Goal: Navigation & Orientation: Find specific page/section

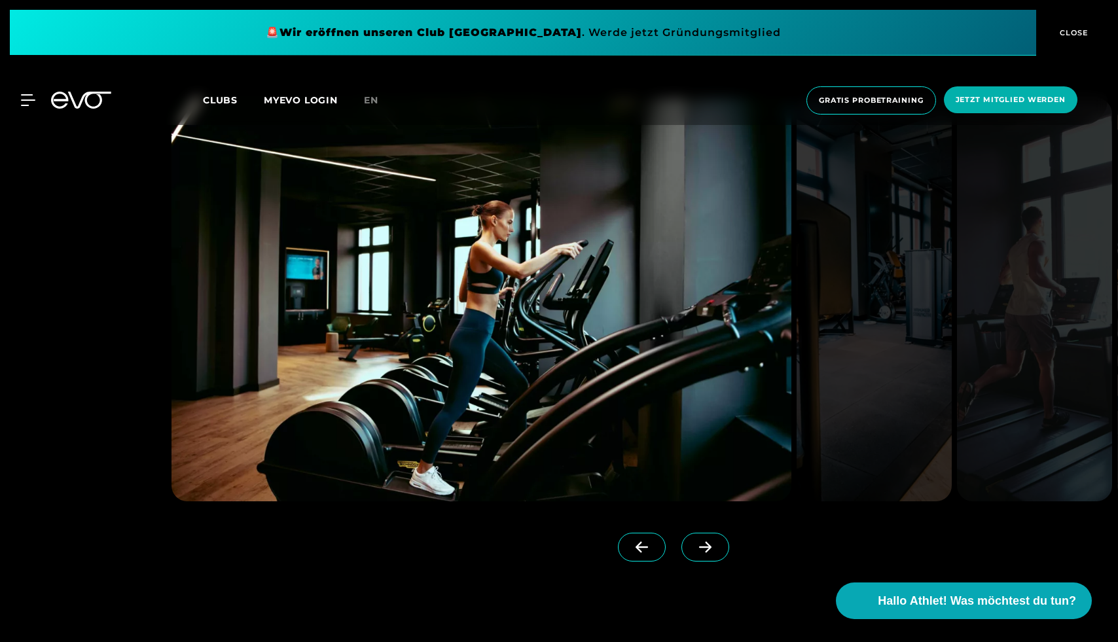
scroll to position [1308, 0]
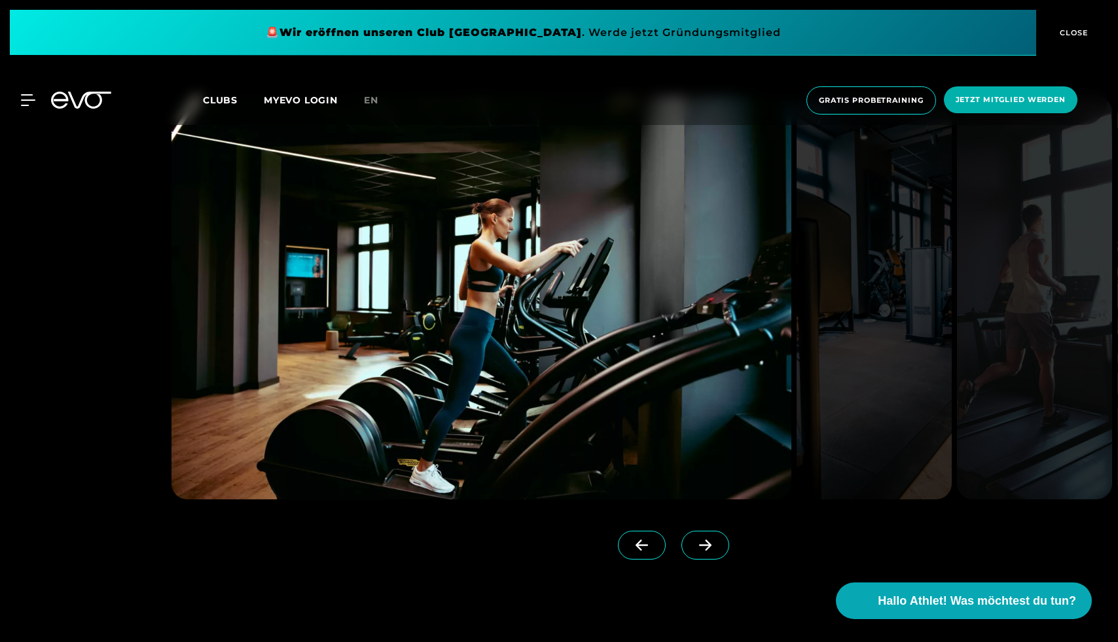
click at [694, 543] on icon at bounding box center [705, 546] width 23 height 12
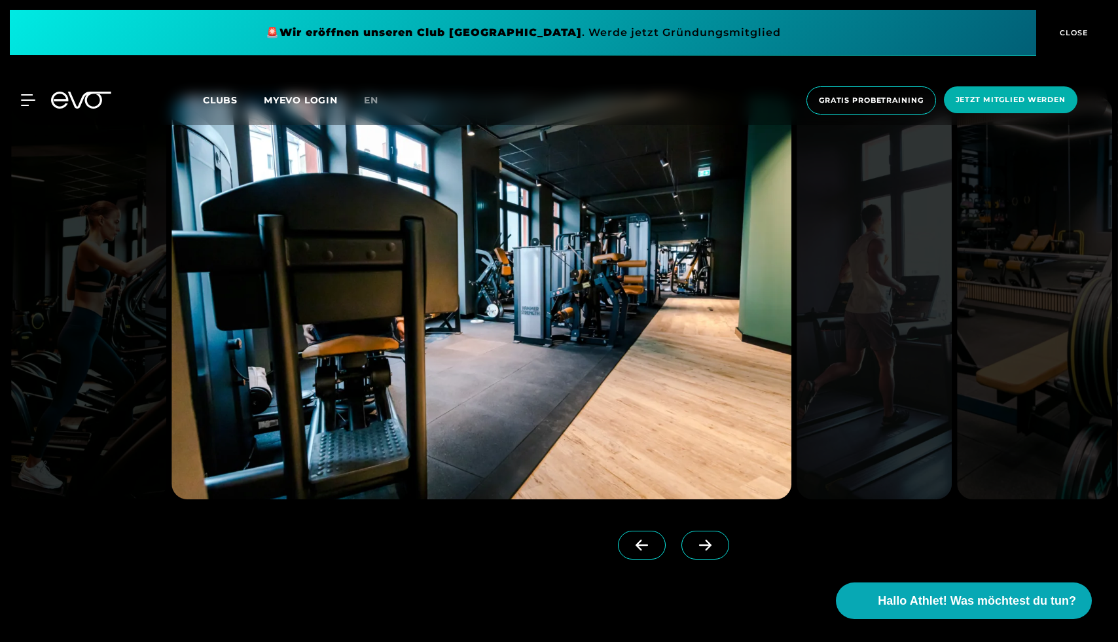
click at [694, 543] on icon at bounding box center [705, 546] width 23 height 12
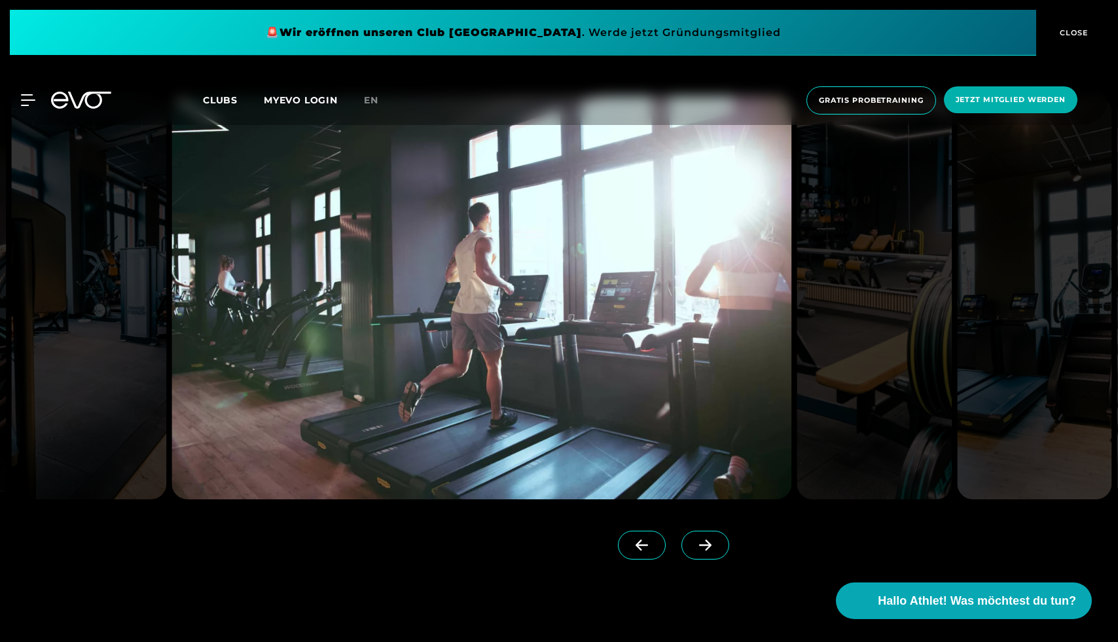
click at [694, 543] on icon at bounding box center [705, 546] width 23 height 12
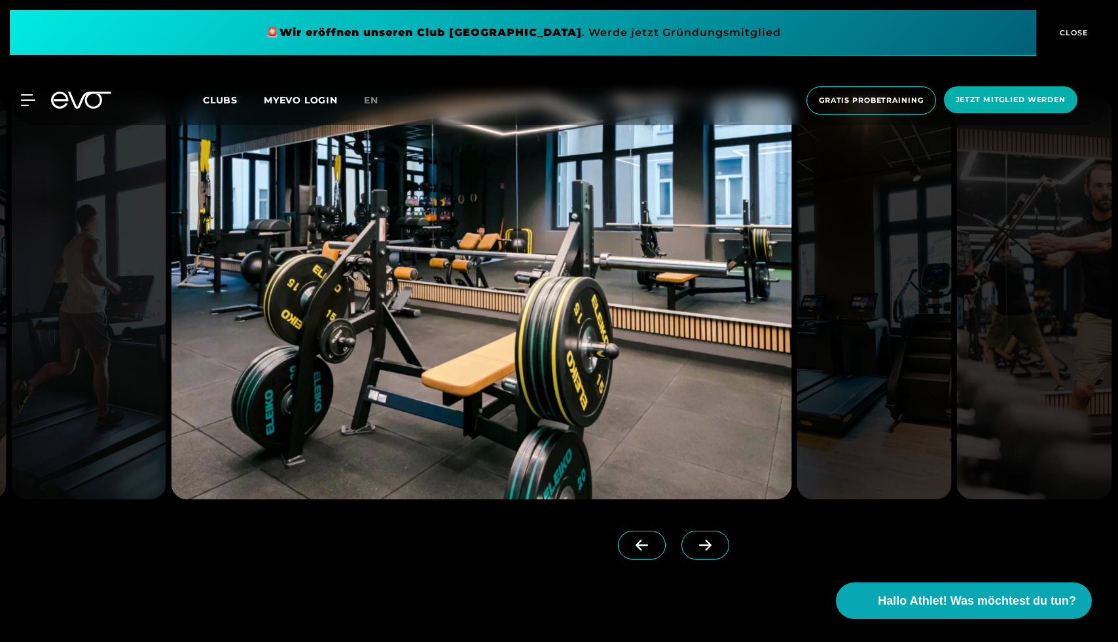
click at [694, 543] on icon at bounding box center [705, 546] width 23 height 12
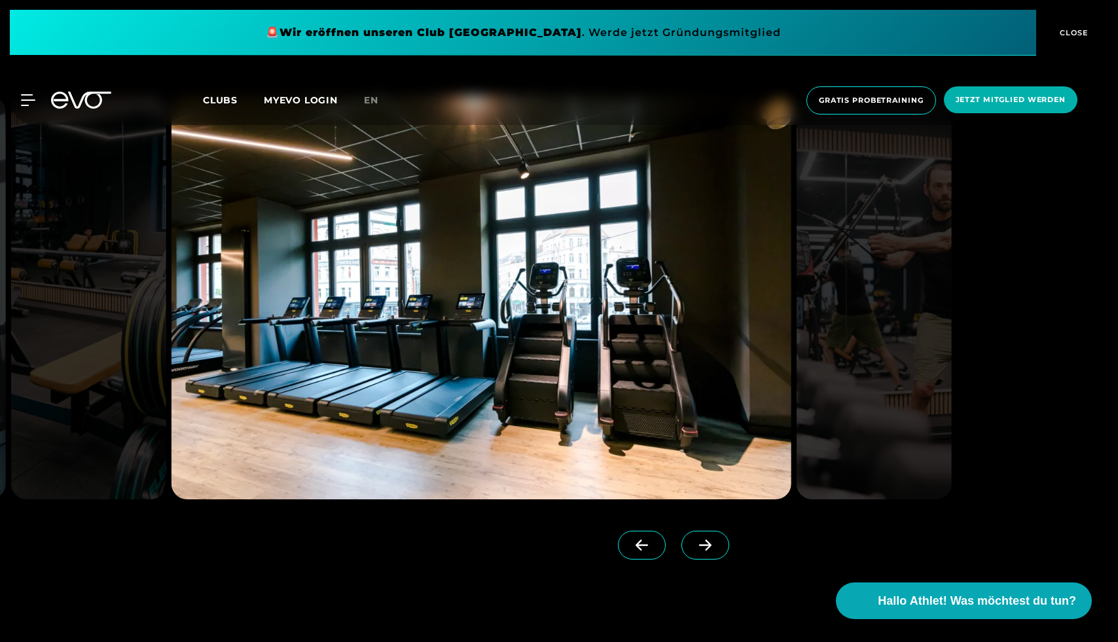
click at [694, 543] on icon at bounding box center [705, 546] width 23 height 12
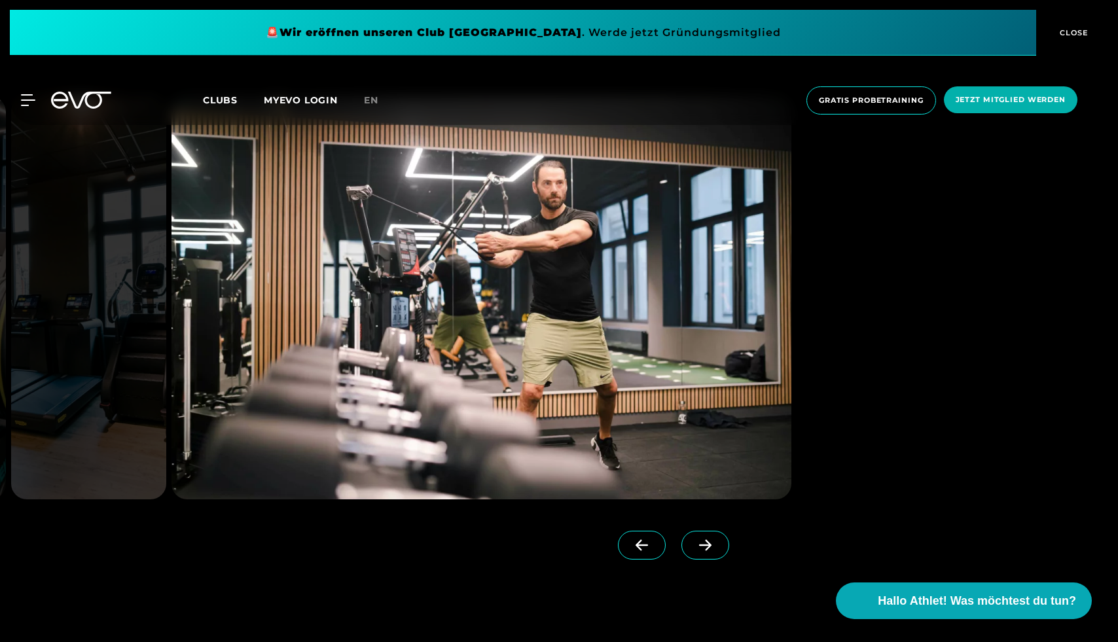
click at [694, 543] on icon at bounding box center [705, 546] width 23 height 12
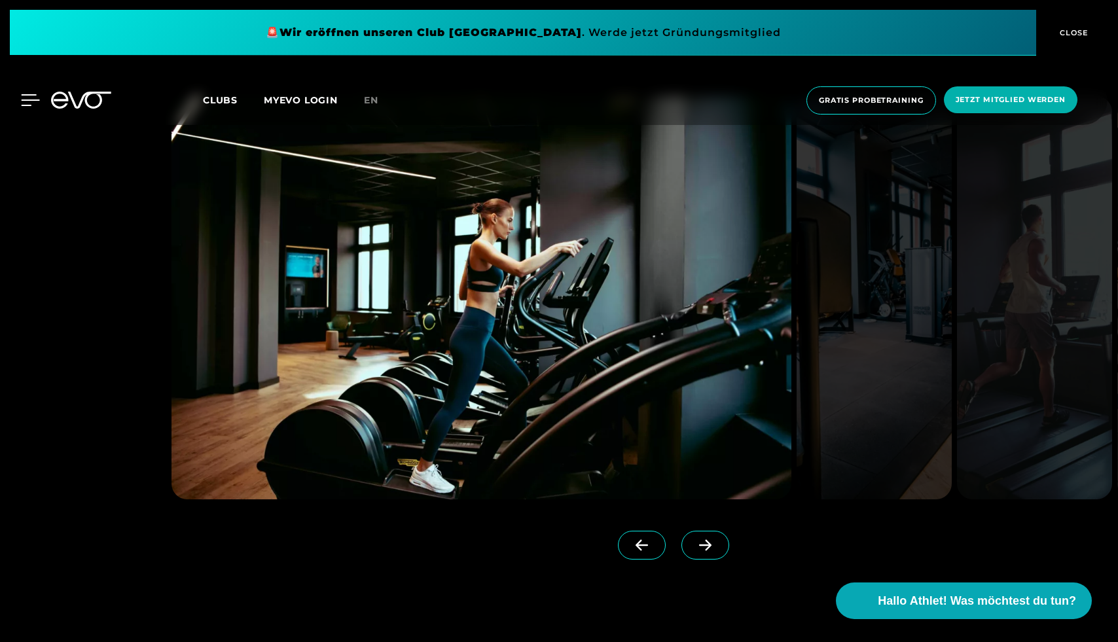
click at [26, 99] on icon at bounding box center [30, 100] width 19 height 12
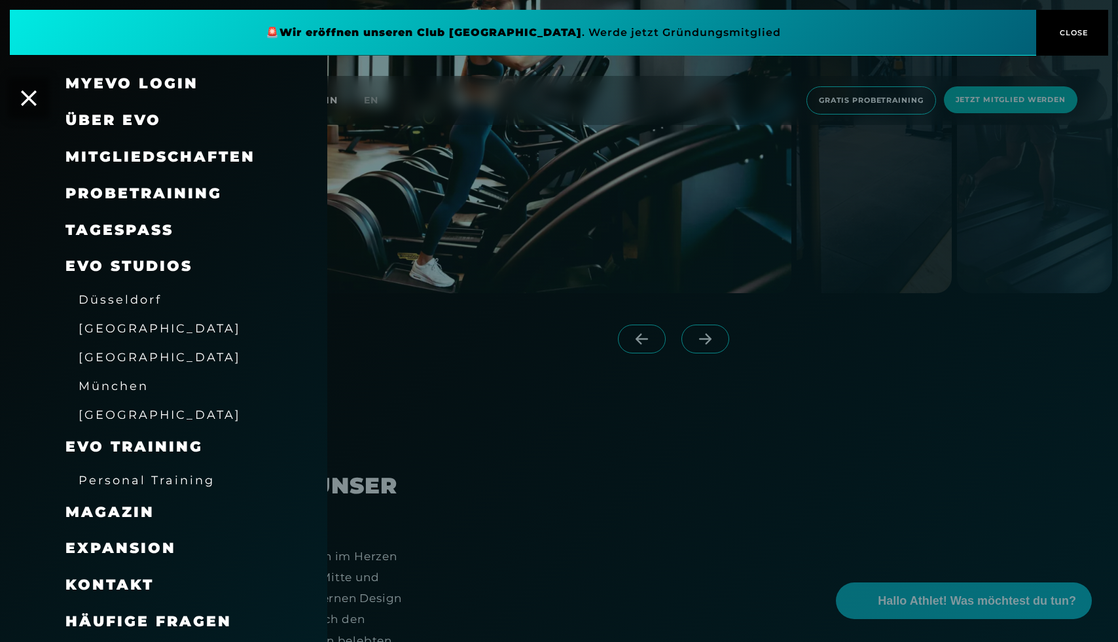
scroll to position [1517, 0]
click at [136, 122] on span "Über EVO" at bounding box center [113, 120] width 96 height 18
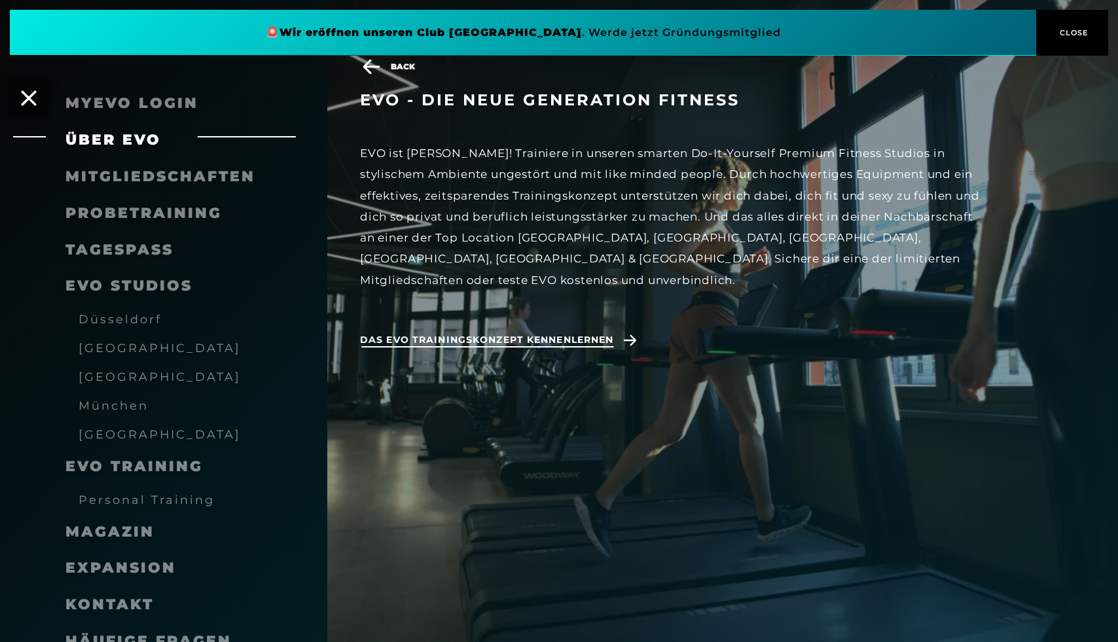
click at [490, 333] on span "Das EVO Trainingskonzept kennenlernen" at bounding box center [486, 340] width 253 height 14
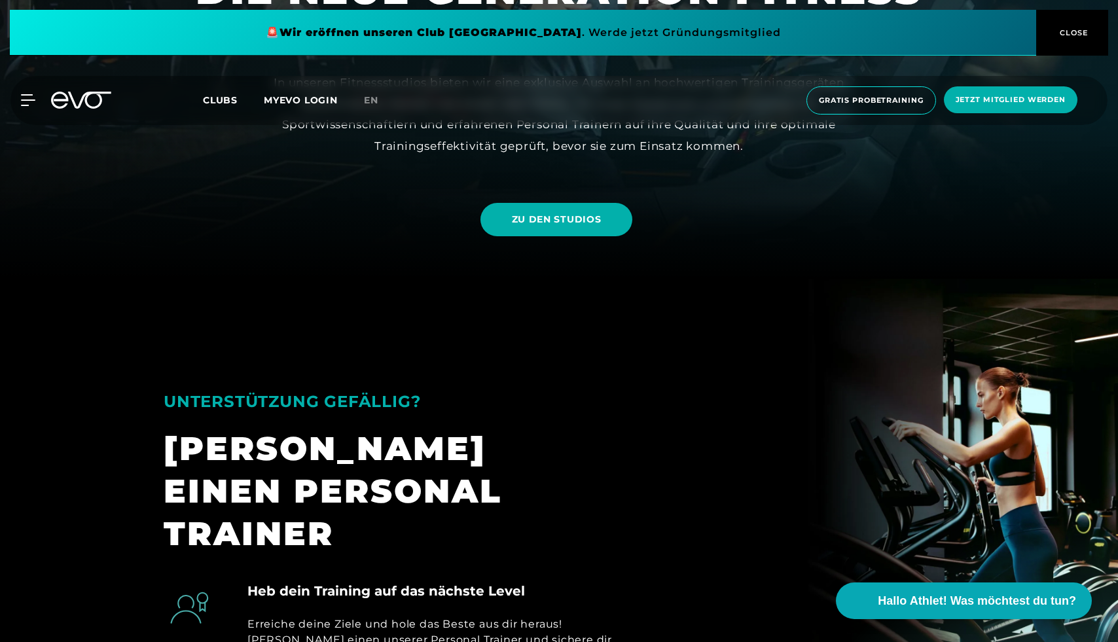
scroll to position [318, 0]
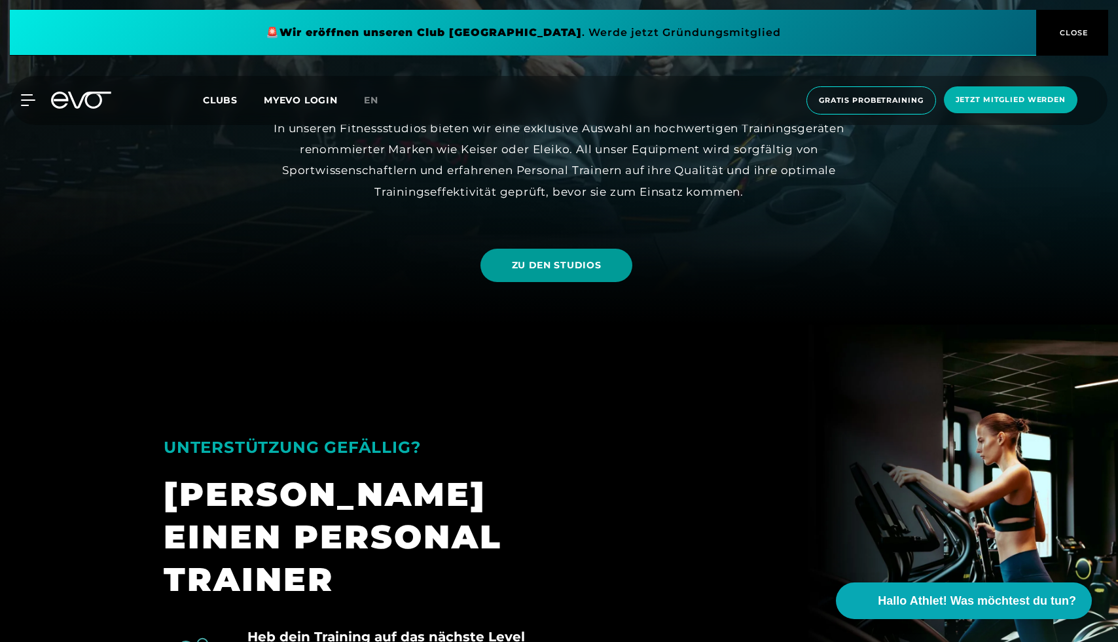
click at [523, 261] on span "ZU DEN STUDIOS" at bounding box center [557, 266] width 90 height 14
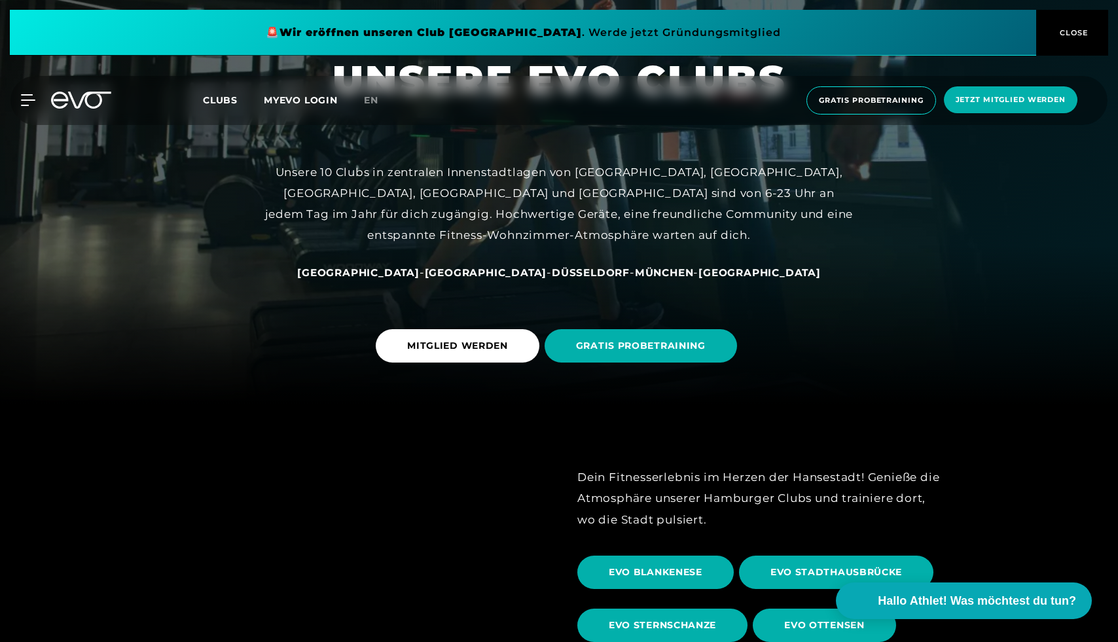
scroll to position [239, 0]
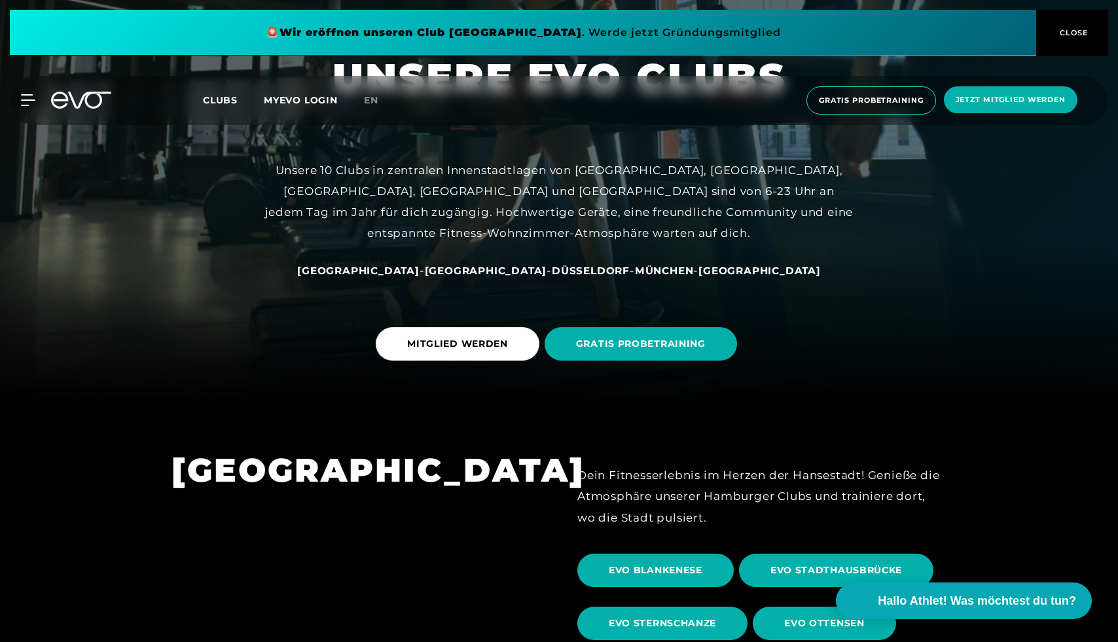
click at [469, 270] on span "[GEOGRAPHIC_DATA]" at bounding box center [486, 271] width 122 height 12
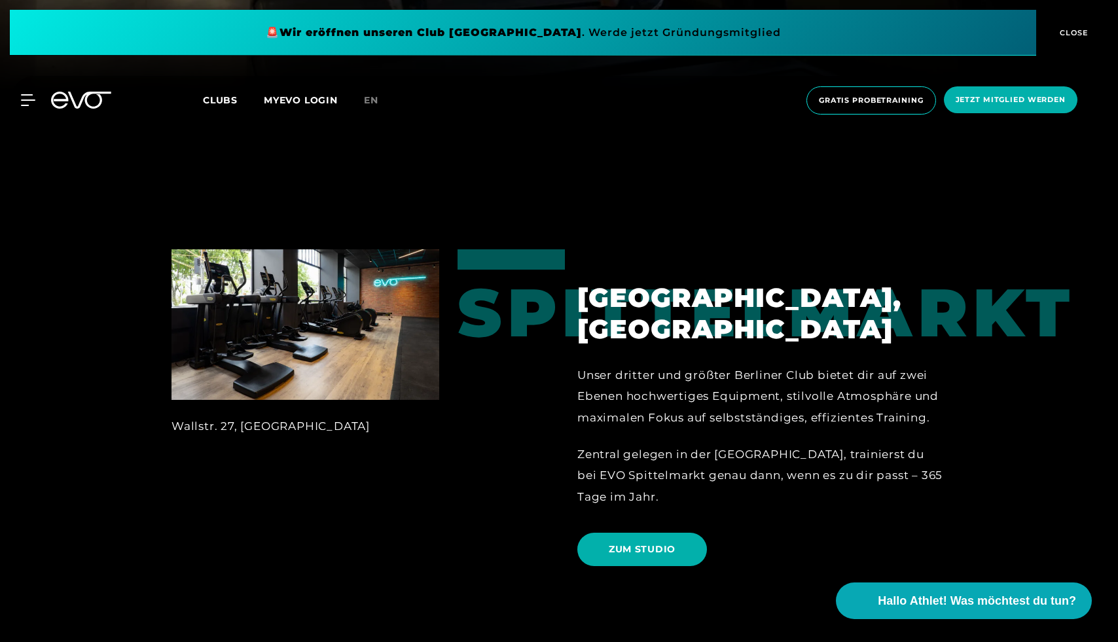
scroll to position [553, 0]
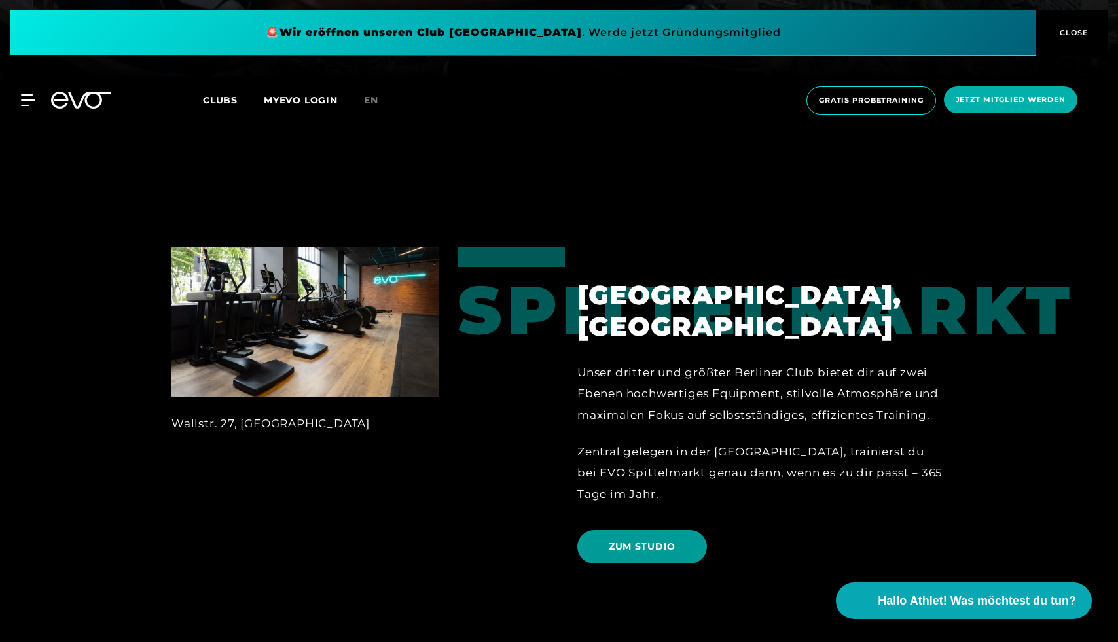
click at [631, 540] on span "ZUM STUDIO" at bounding box center [642, 547] width 67 height 14
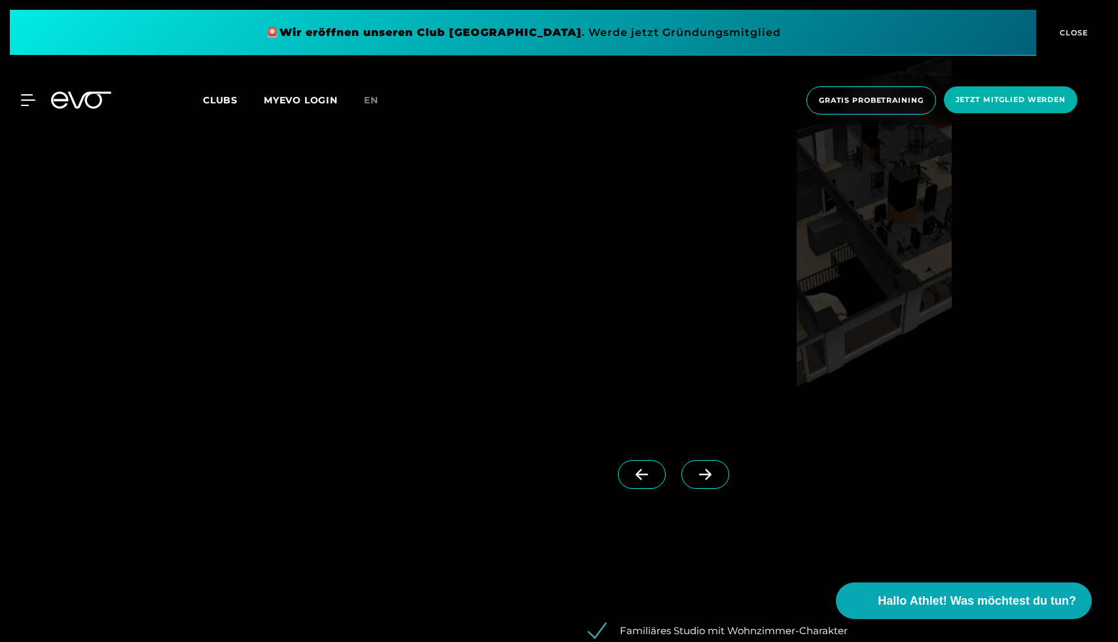
scroll to position [1377, 0]
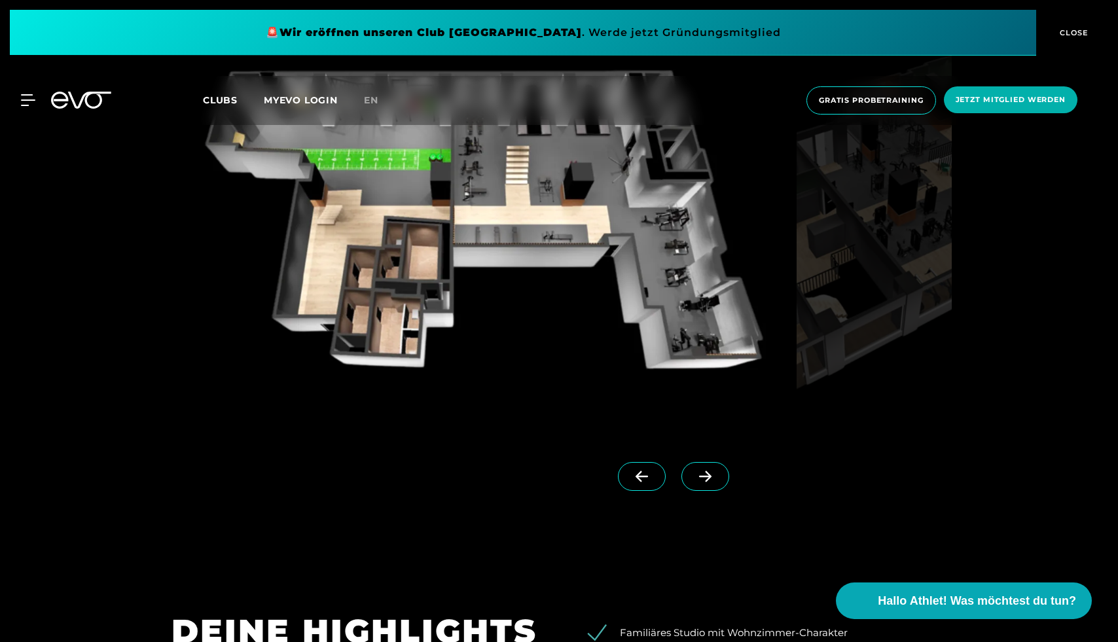
click at [693, 486] on span at bounding box center [706, 476] width 48 height 29
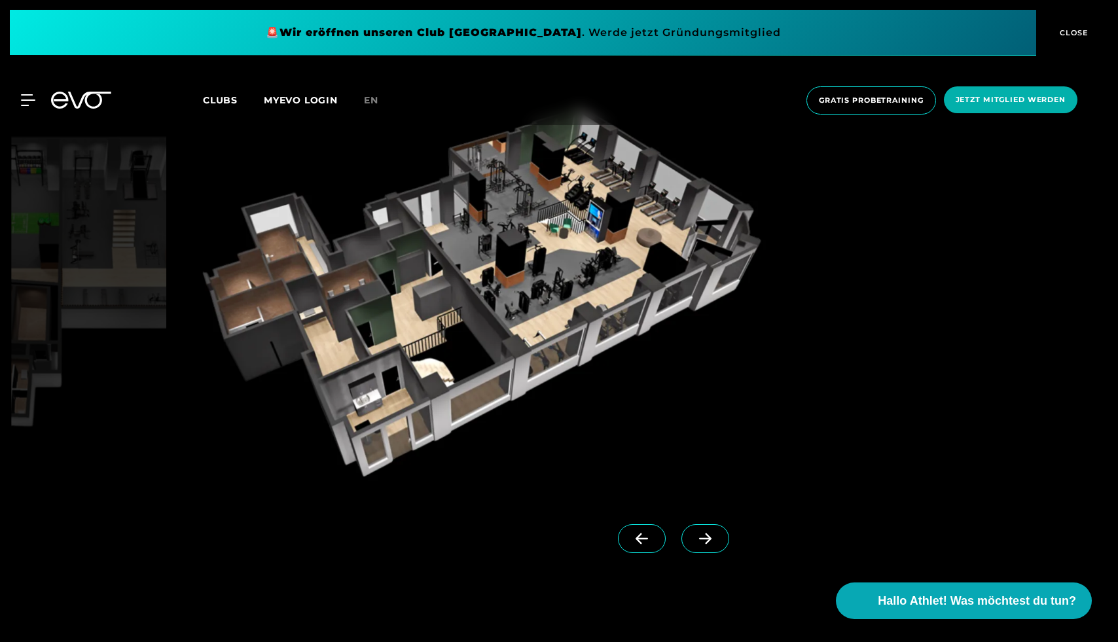
scroll to position [1313, 0]
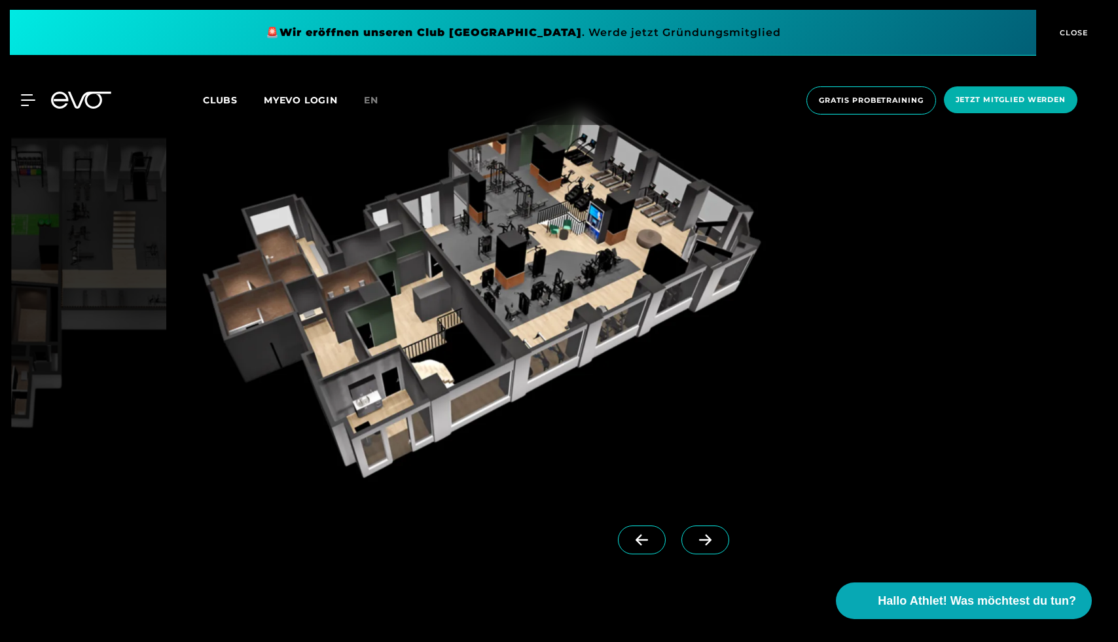
click at [695, 539] on icon at bounding box center [705, 540] width 23 height 12
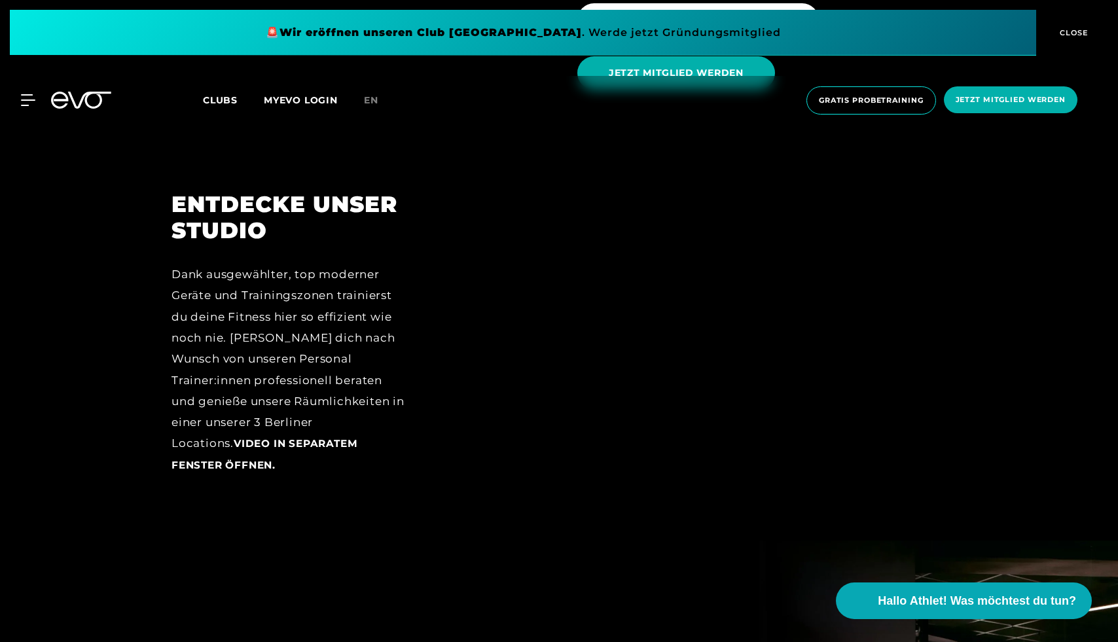
scroll to position [2195, 0]
